Goal: Communication & Community: Ask a question

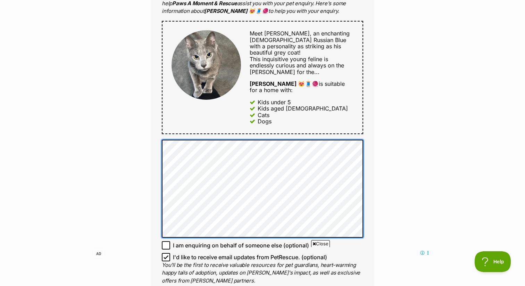
scroll to position [378, 0]
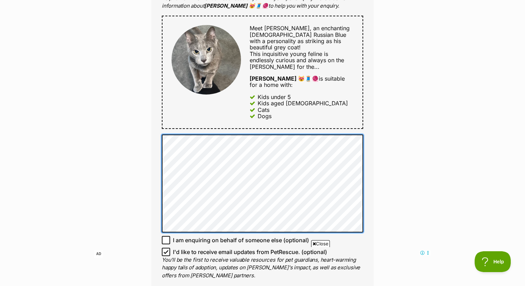
click at [147, 197] on div "Enquire about Nikolai 😻🧵🧶 Want to increase your chances of a successful enquiry…" at bounding box center [262, 122] width 243 height 875
click at [125, 102] on div "Enquire about Nikolai 😻🧵🧶 Want to increase your chances of a successful enquiry…" at bounding box center [262, 122] width 525 height 874
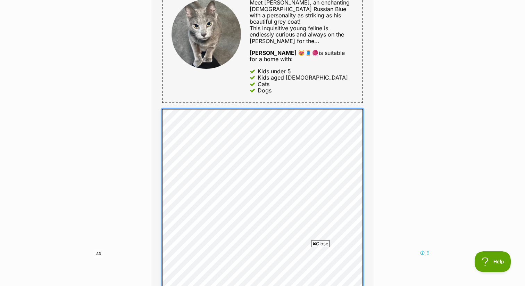
scroll to position [389, 0]
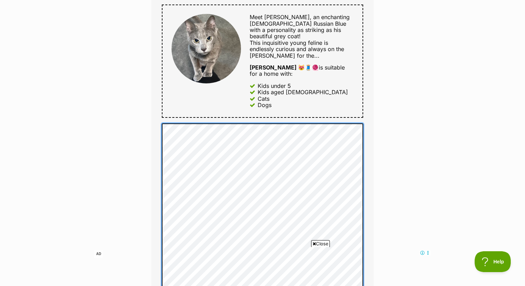
click at [148, 107] on div "Enquire about Nikolai 😻🧵🧶 Want to increase your chances of a successful enquiry…" at bounding box center [262, 223] width 243 height 1098
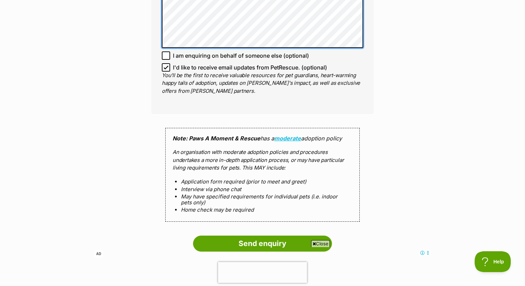
scroll to position [880, 0]
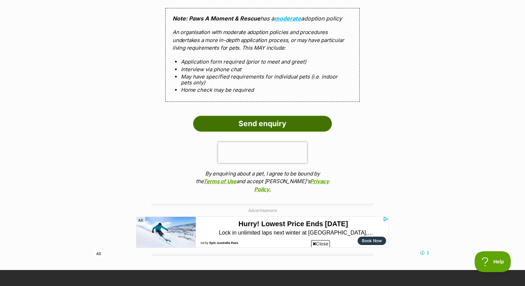
click at [263, 116] on input "Send enquiry" at bounding box center [262, 124] width 139 height 16
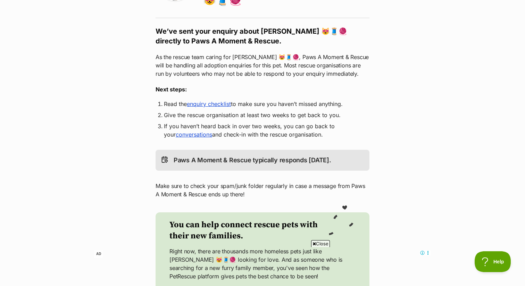
scroll to position [163, 0]
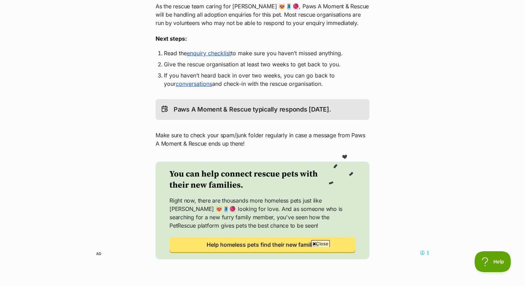
click at [206, 50] on link "enquiry checklist" at bounding box center [209, 53] width 44 height 7
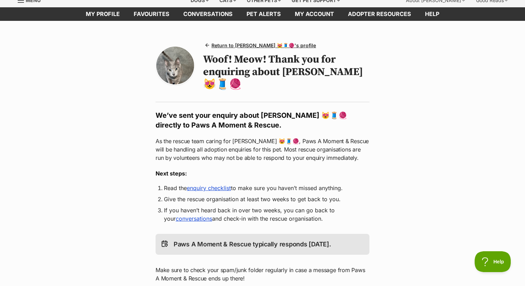
scroll to position [0, 0]
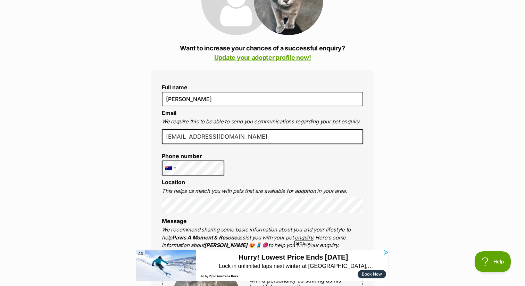
scroll to position [26, 0]
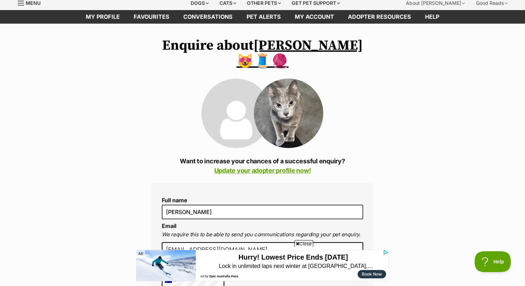
click at [292, 80] on img at bounding box center [288, 112] width 69 height 69
click at [287, 49] on link "[PERSON_NAME] 😻🧵🧶" at bounding box center [299, 53] width 126 height 33
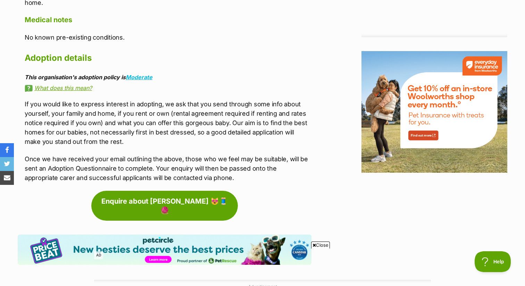
scroll to position [863, 0]
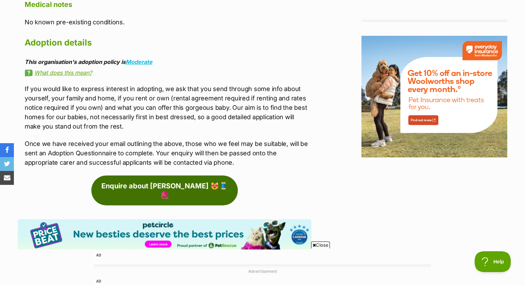
click at [121, 175] on link "Enquire about [PERSON_NAME] 😻🧵🧶" at bounding box center [164, 190] width 147 height 30
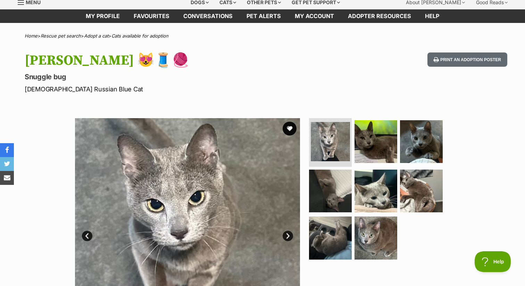
scroll to position [0, 0]
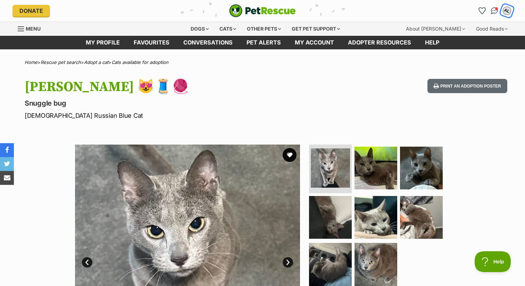
click at [507, 11] on div "AL" at bounding box center [506, 10] width 9 height 9
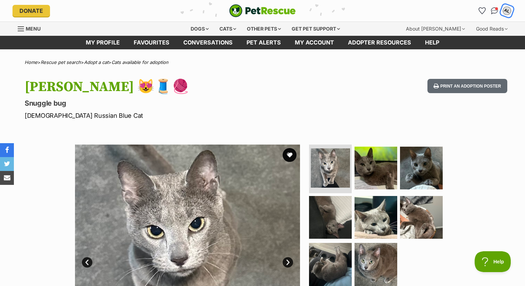
click at [507, 10] on div "AL" at bounding box center [506, 10] width 9 height 9
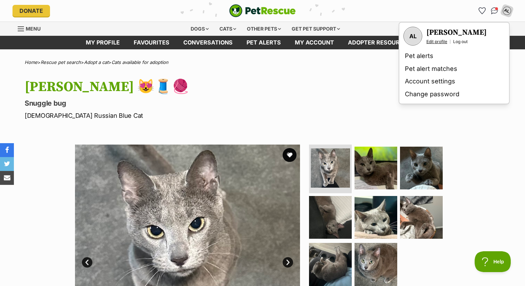
click at [436, 40] on link "Edit profile" at bounding box center [436, 42] width 21 height 6
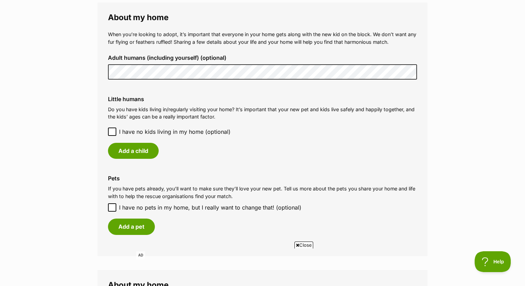
scroll to position [488, 0]
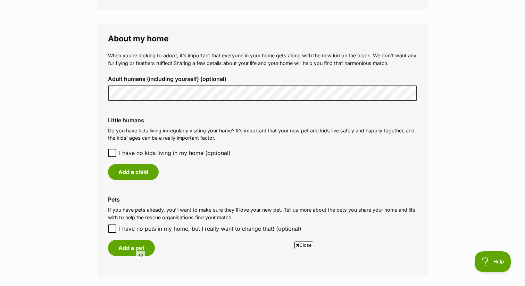
click at [110, 151] on icon at bounding box center [112, 152] width 5 height 5
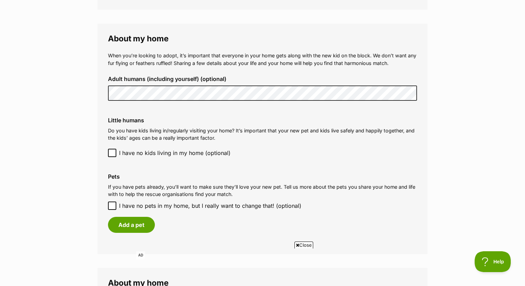
click at [110, 147] on div "Little humans Do you have kids living in/regularly visiting your home? It’s imp…" at bounding box center [262, 136] width 320 height 51
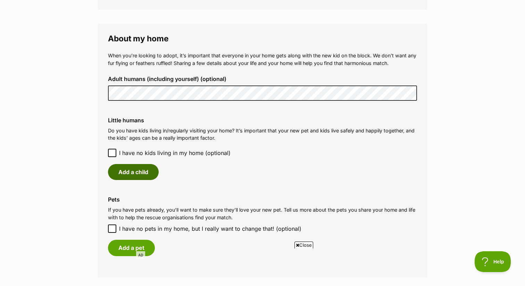
click at [127, 174] on button "Add a child" at bounding box center [133, 172] width 51 height 16
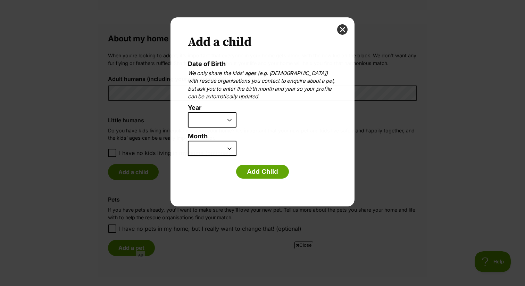
scroll to position [0, 0]
click at [213, 116] on select "2025 2024 2023 2022 2021 2020 2019 2018 2017 2016 2015 2014 2013 2012 2011 2010…" at bounding box center [212, 119] width 49 height 15
select select "2018"
click at [188, 112] on select "2025 2024 2023 2022 2021 2020 2019 2018 2017 2016 2015 2014 2013 2012 2011 2010…" at bounding box center [212, 119] width 49 height 15
click at [215, 144] on select "January February March April May June July August September October November De…" at bounding box center [212, 148] width 49 height 15
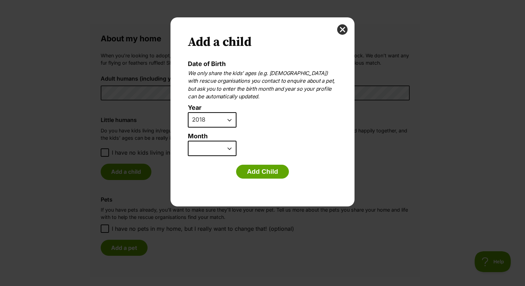
select select "11"
click at [188, 141] on select "January February March April May June July August September October November De…" at bounding box center [212, 148] width 49 height 15
click at [216, 115] on select "2025 2024 2023 2022 2021 2020 2019 2018 2017 2016 2015 2014 2013 2012 2011 2010…" at bounding box center [212, 119] width 49 height 15
select select "2017"
click at [188, 112] on select "2025 2024 2023 2022 2021 2020 2019 2018 2017 2016 2015 2014 2013 2012 2011 2010…" at bounding box center [212, 119] width 49 height 15
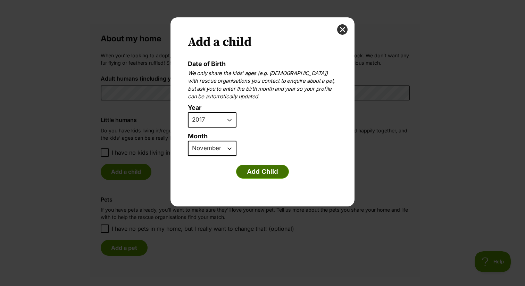
click at [262, 176] on button "Add Child" at bounding box center [262, 172] width 53 height 14
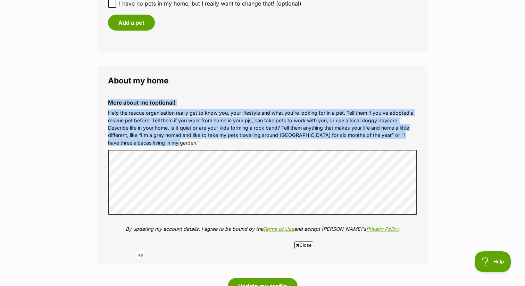
drag, startPoint x: 186, startPoint y: 142, endPoint x: 104, endPoint y: 101, distance: 92.2
click at [104, 101] on div "More about me (optional) Help the rescue organisation really get to know you, y…" at bounding box center [262, 171] width 320 height 154
copy div "More about me (optional) Help the rescue organisation really get to know you, y…"
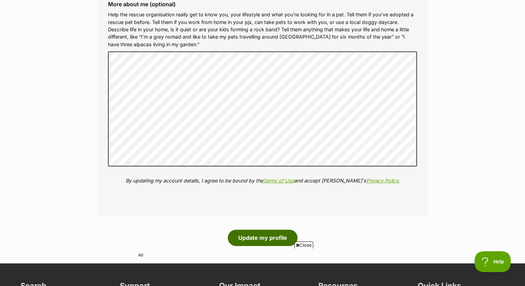
click at [256, 236] on button "Update my profile" at bounding box center [263, 237] width 70 height 16
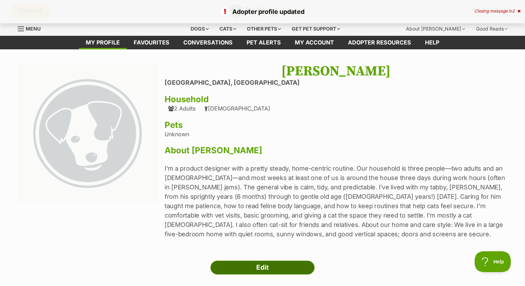
click at [255, 269] on link "Edit" at bounding box center [262, 267] width 104 height 14
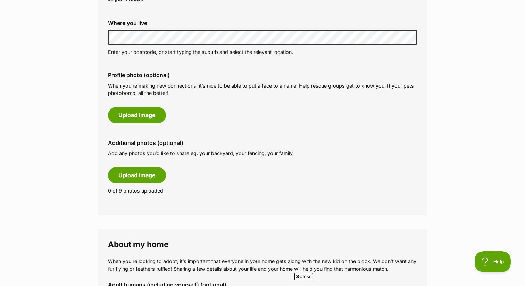
scroll to position [284, 0]
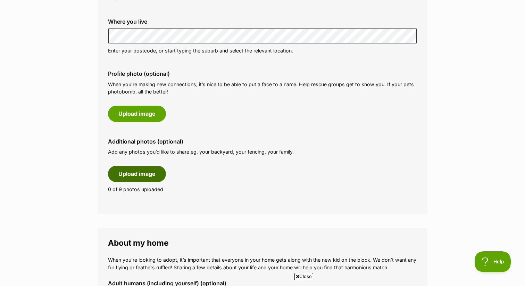
click at [132, 171] on button "Upload image" at bounding box center [137, 174] width 58 height 16
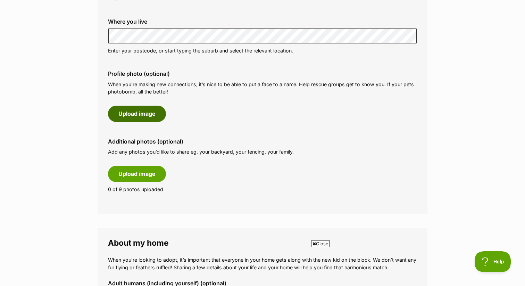
click at [153, 111] on button "Upload image" at bounding box center [137, 114] width 58 height 16
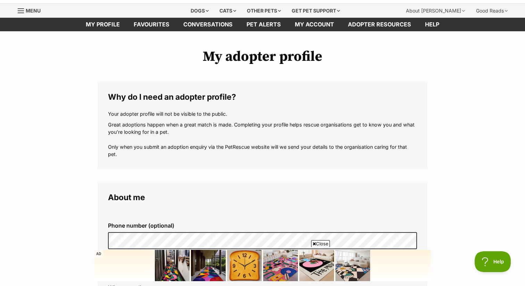
scroll to position [0, 0]
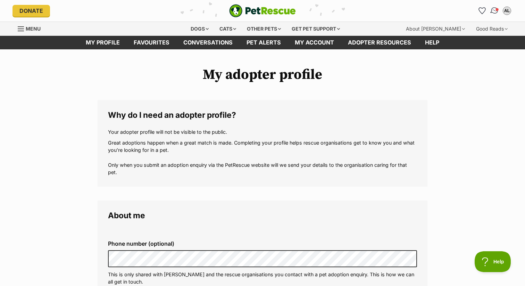
click at [491, 14] on link "Conversations" at bounding box center [494, 10] width 14 height 14
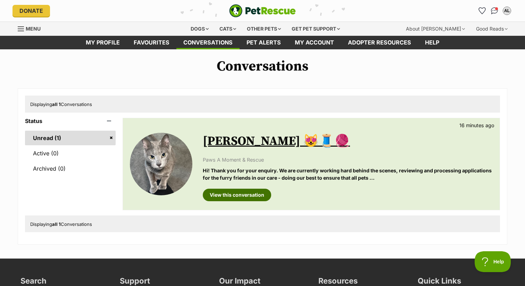
click at [252, 192] on link "View this conversation" at bounding box center [237, 195] width 68 height 12
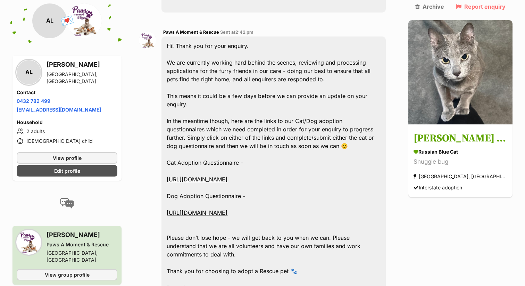
scroll to position [553, 0]
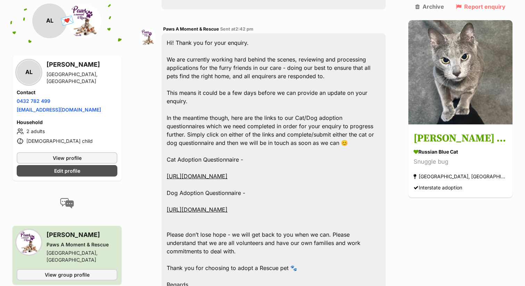
click at [227, 173] on link "[URL][DOMAIN_NAME]" at bounding box center [197, 176] width 61 height 7
